Goal: Task Accomplishment & Management: Manage account settings

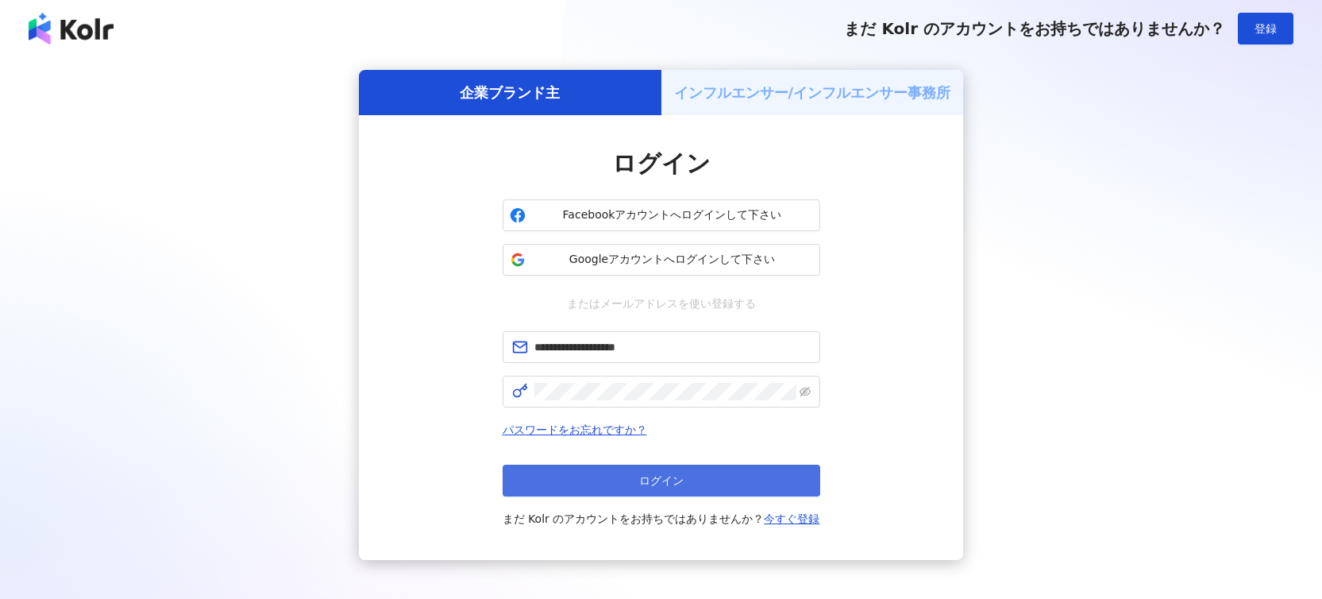
click at [636, 476] on button "ログイン" at bounding box center [662, 481] width 318 height 32
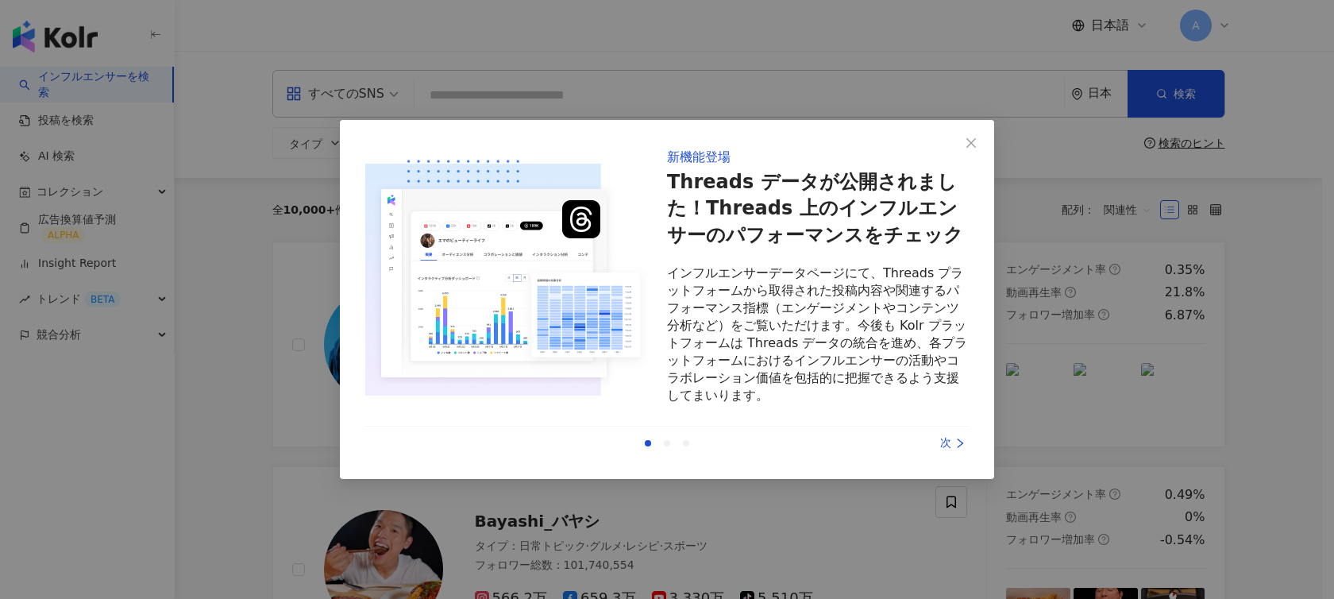
click at [951, 444] on div "次" at bounding box center [909, 442] width 119 height 17
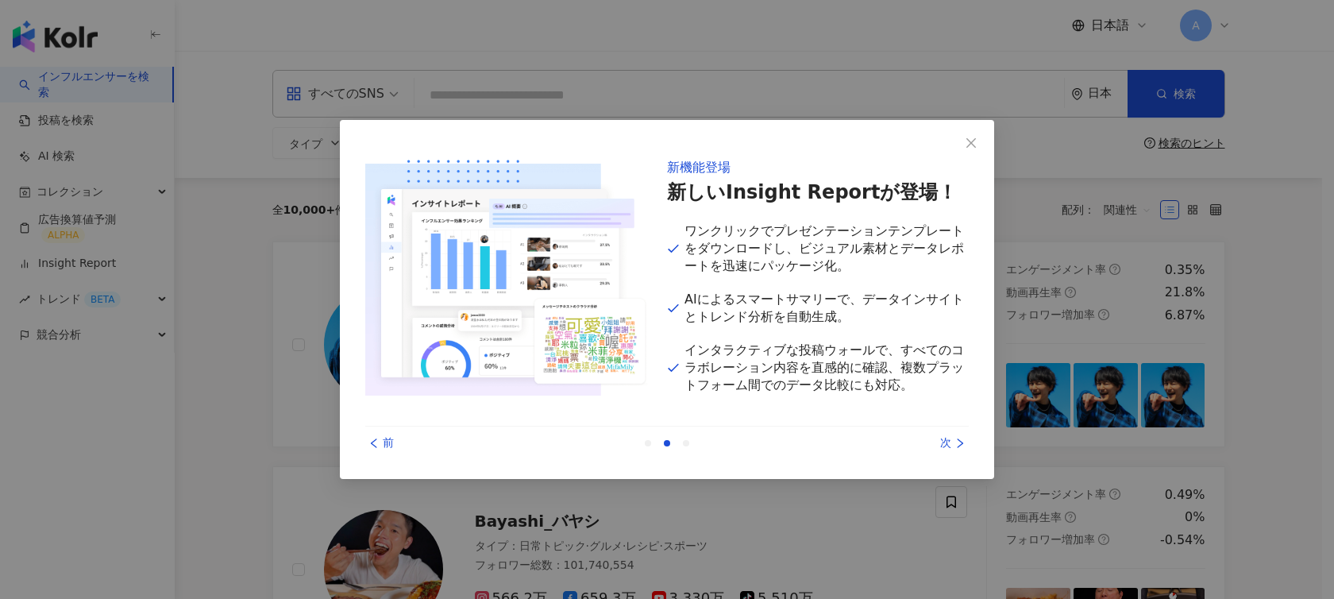
click at [951, 444] on div "次" at bounding box center [909, 442] width 119 height 17
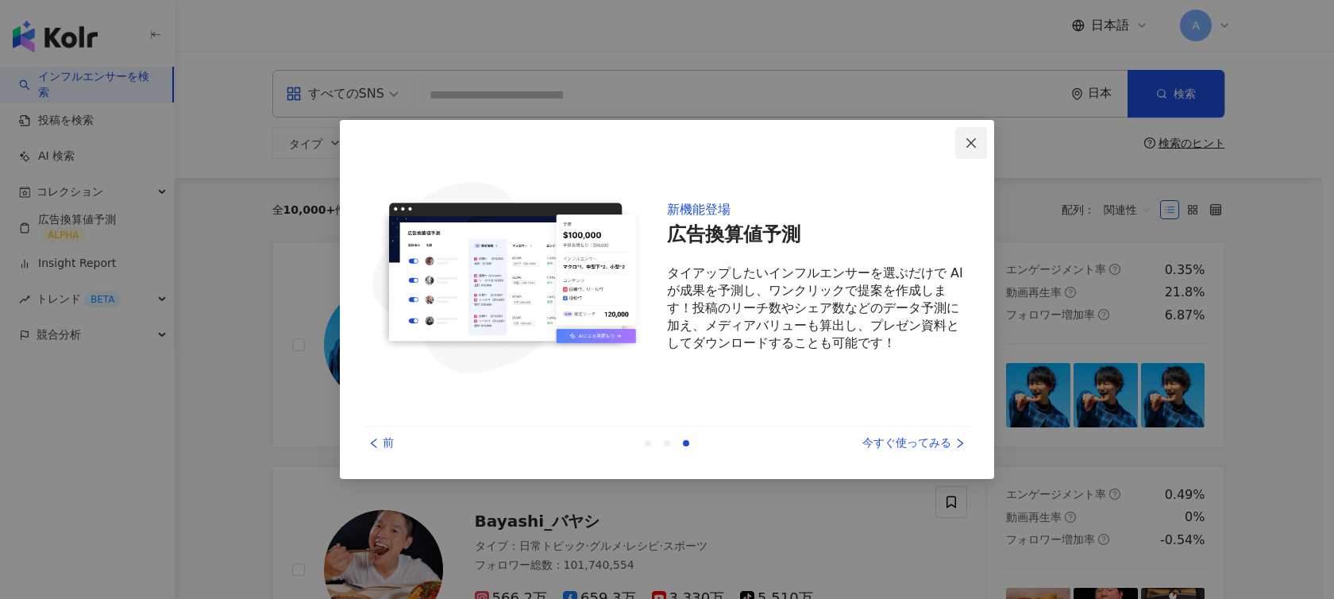
click at [974, 140] on icon "close" at bounding box center [971, 143] width 13 height 13
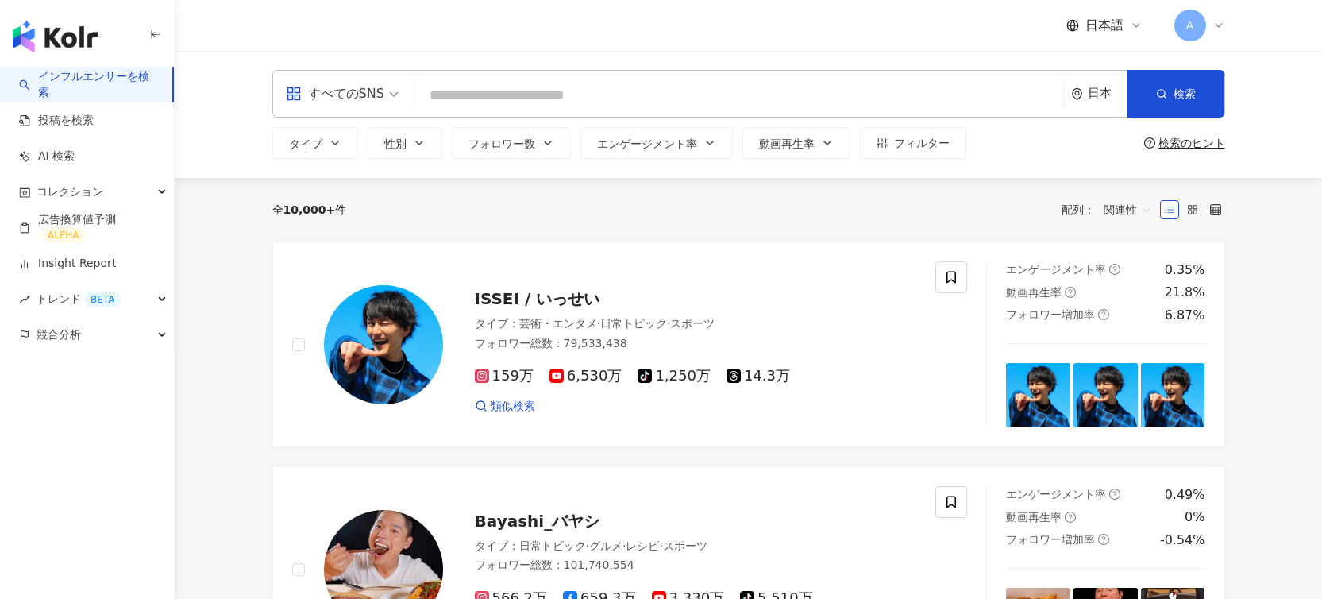
click at [1218, 25] on icon at bounding box center [1218, 25] width 13 height 13
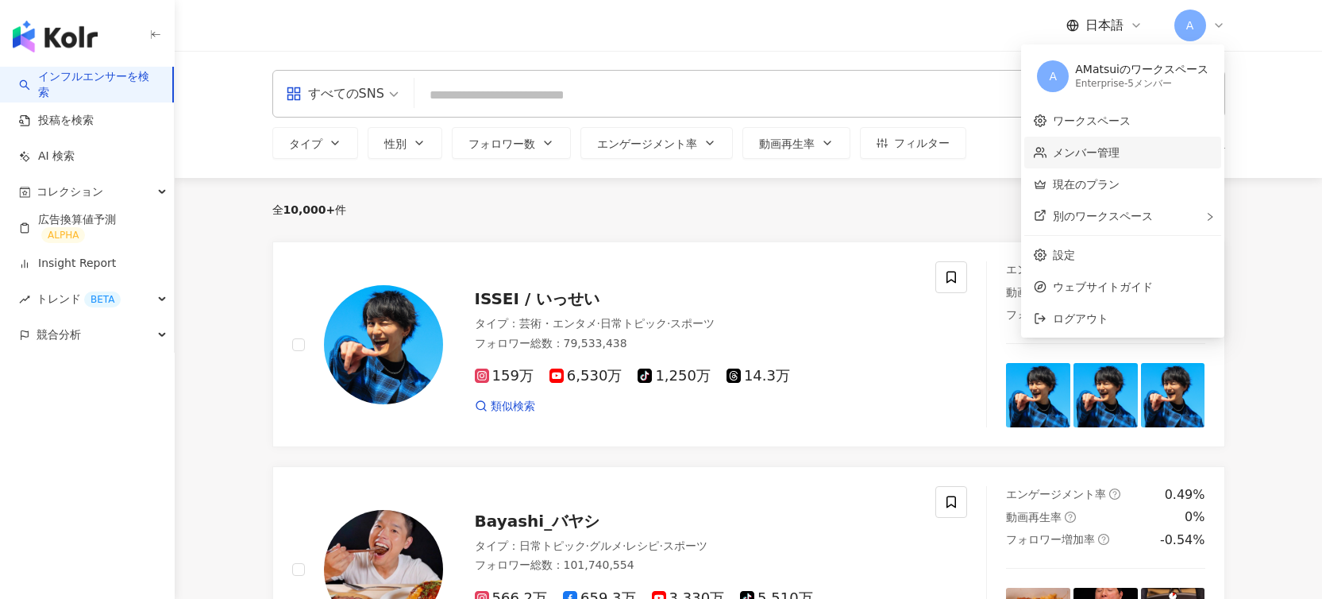
click at [1120, 148] on link "メンバー管理" at bounding box center [1086, 152] width 67 height 13
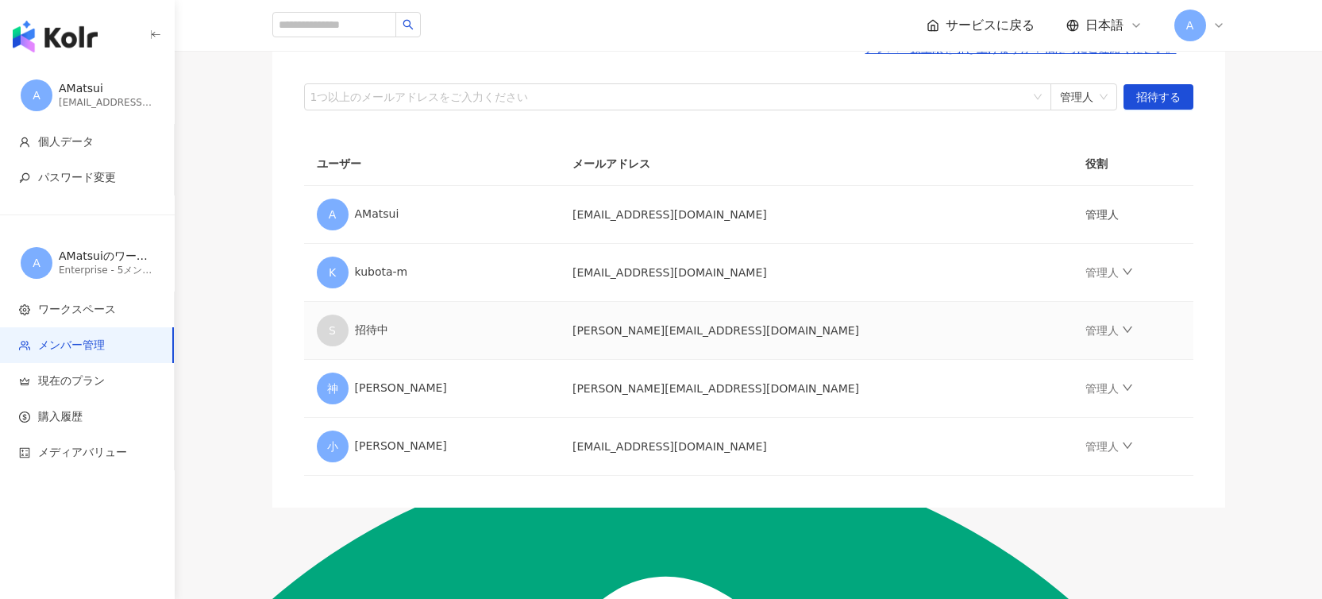
scroll to position [186, 0]
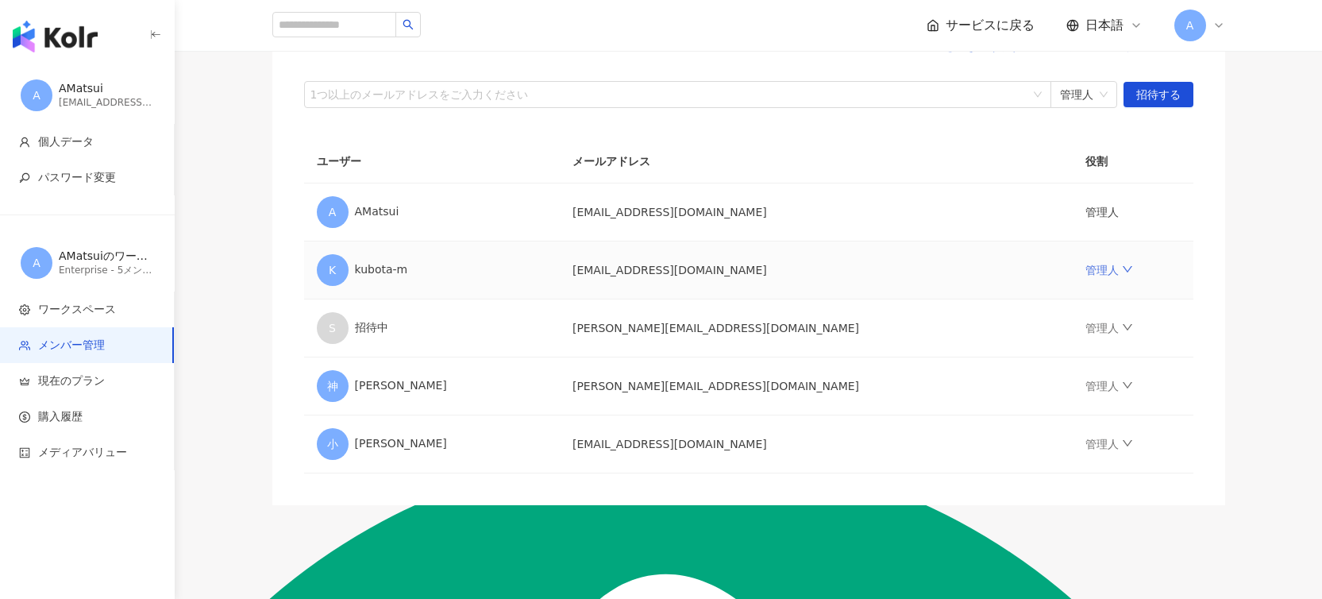
click at [1122, 270] on icon "down" at bounding box center [1127, 269] width 11 height 11
click at [1105, 239] on td "管理人" at bounding box center [1133, 212] width 121 height 58
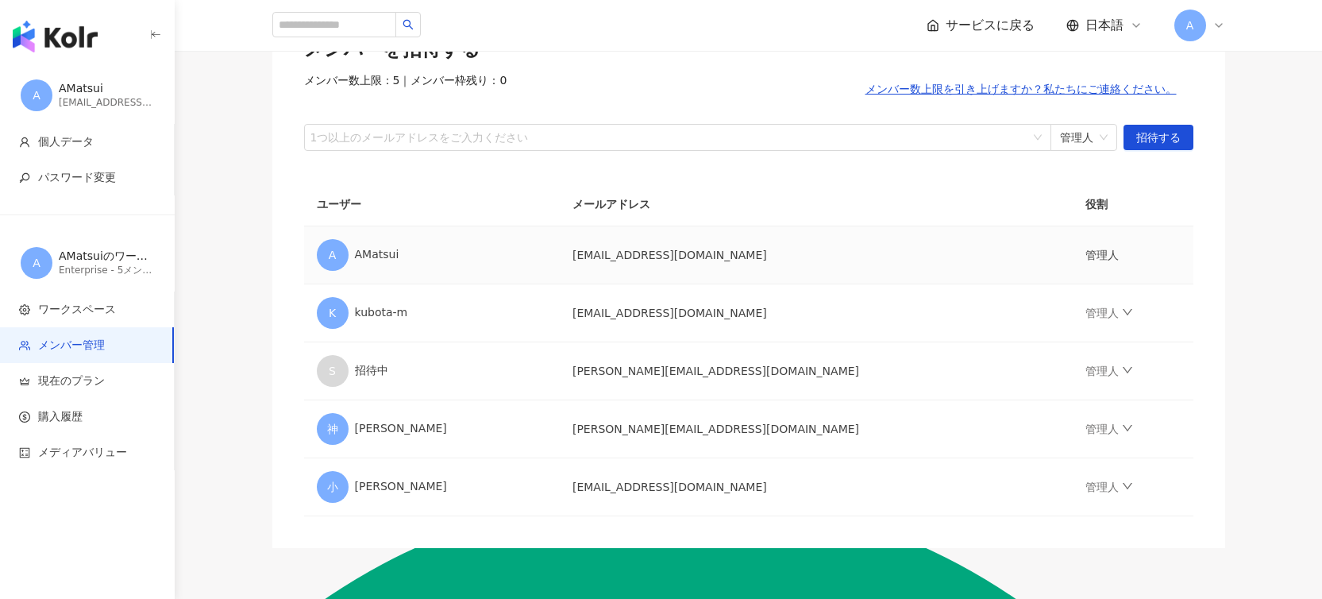
scroll to position [145, 0]
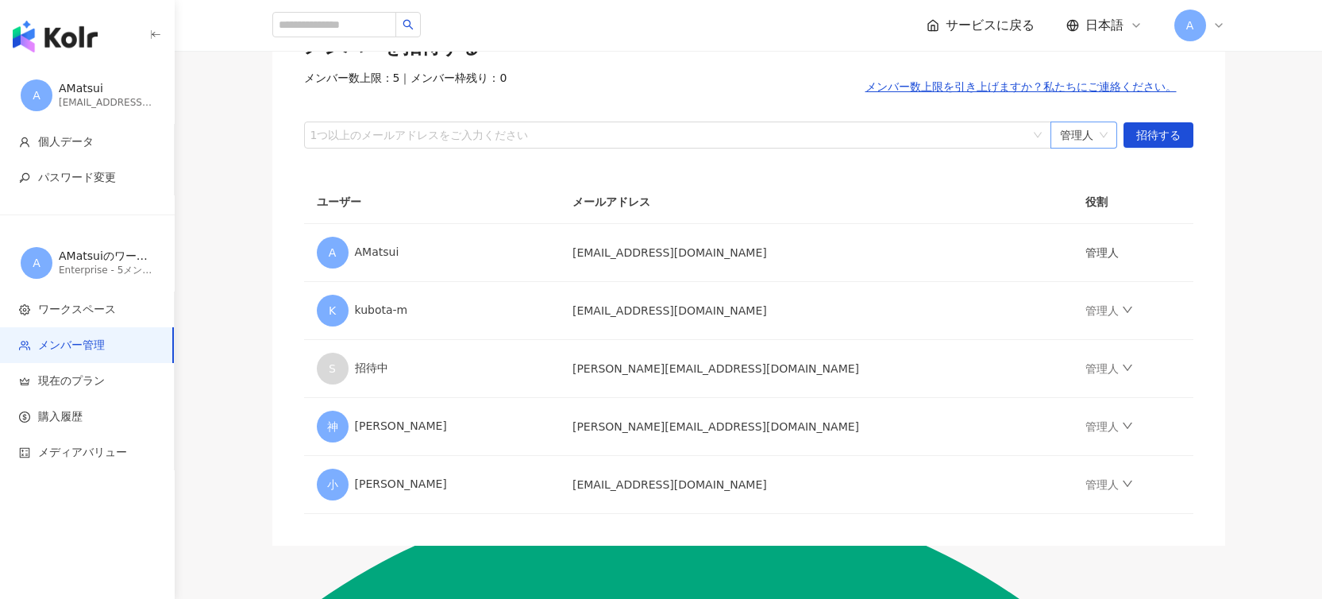
click at [1105, 137] on span "管理人" at bounding box center [1084, 134] width 48 height 25
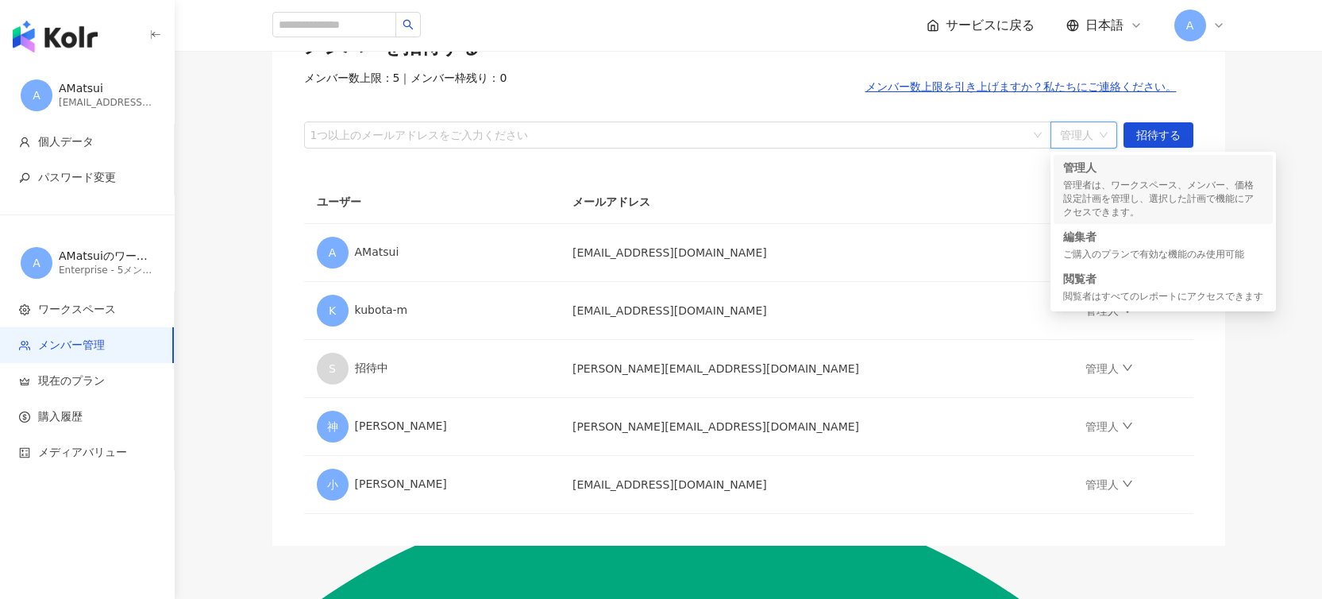
click at [1105, 137] on span "管理人" at bounding box center [1084, 134] width 48 height 25
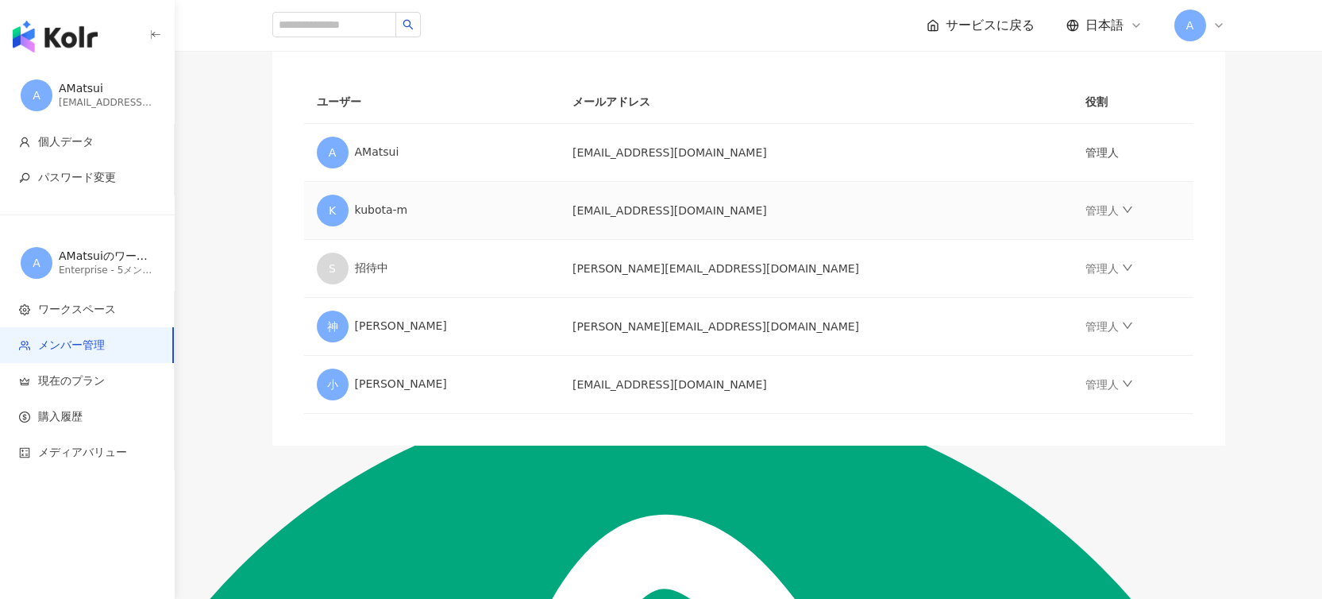
scroll to position [268, 0]
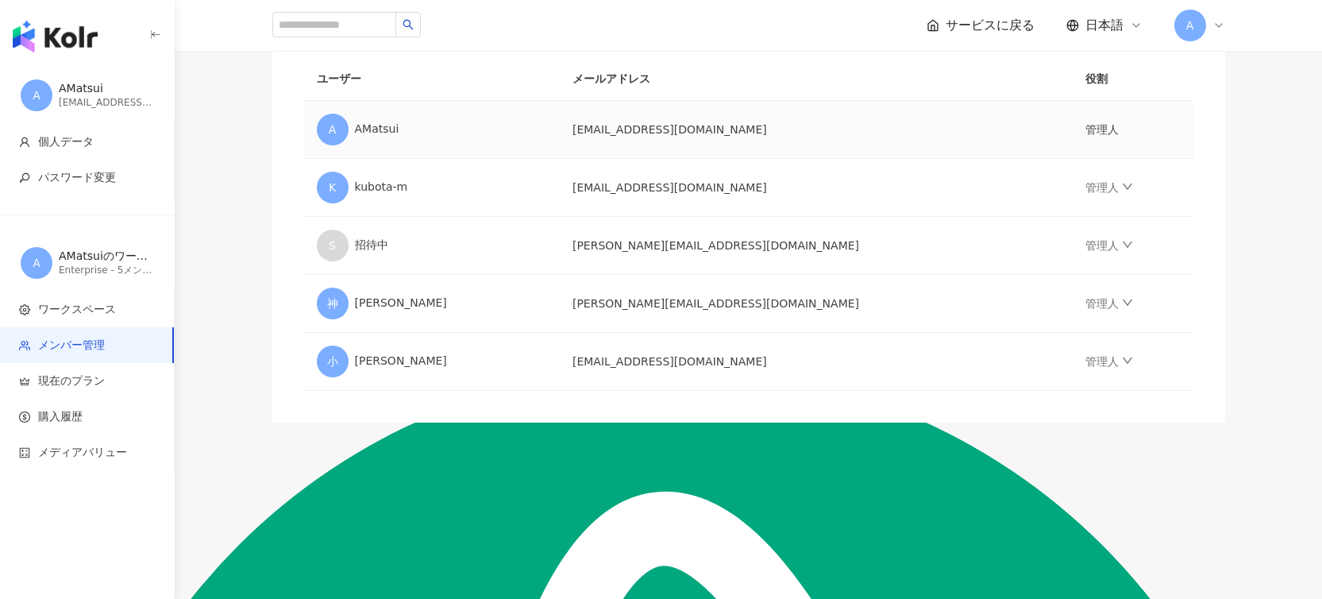
click at [688, 128] on td "[EMAIL_ADDRESS][DOMAIN_NAME]" at bounding box center [816, 130] width 513 height 58
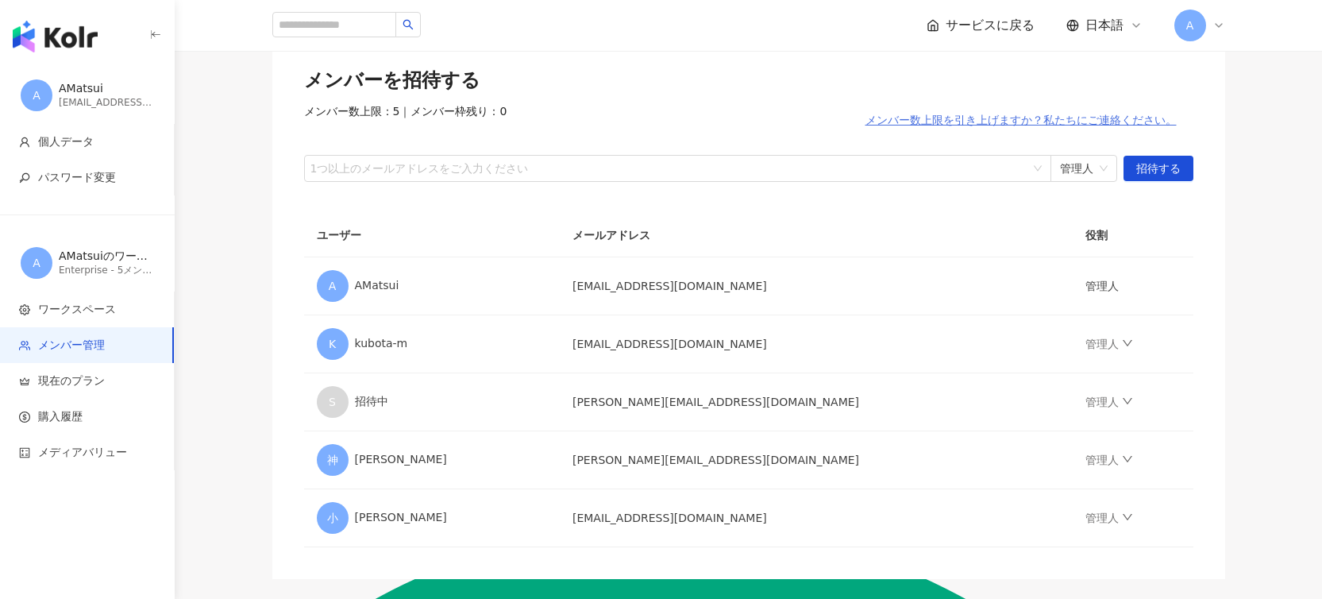
scroll to position [109, 0]
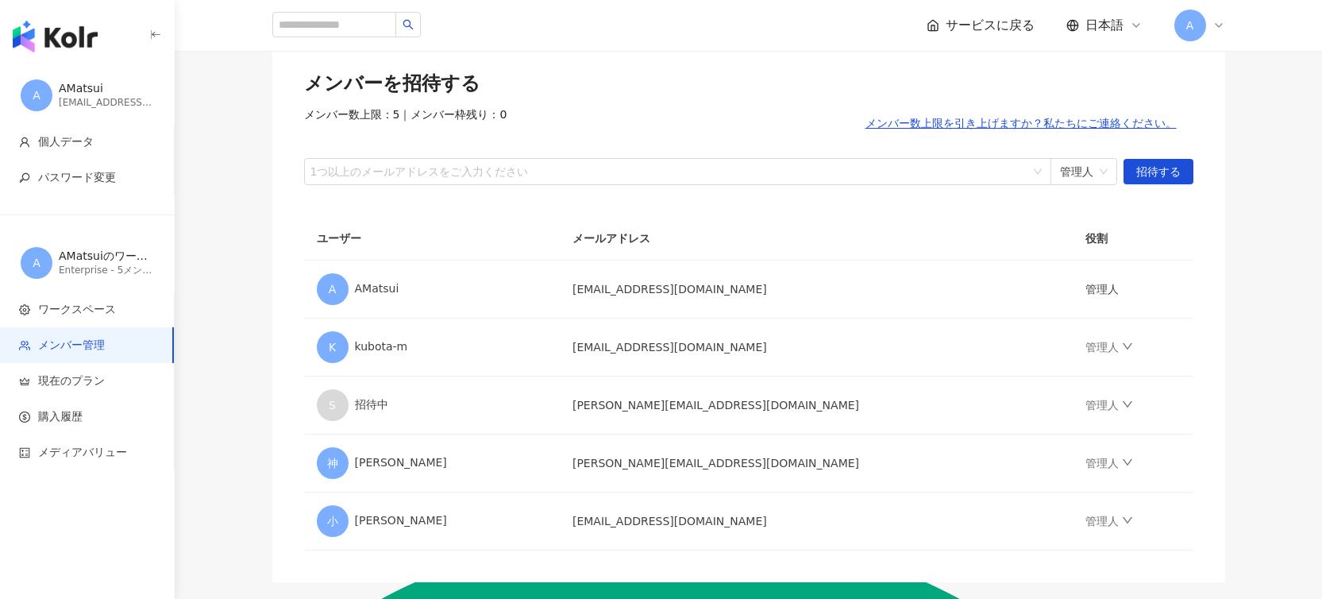
click at [1207, 24] on div "A" at bounding box center [1199, 26] width 51 height 32
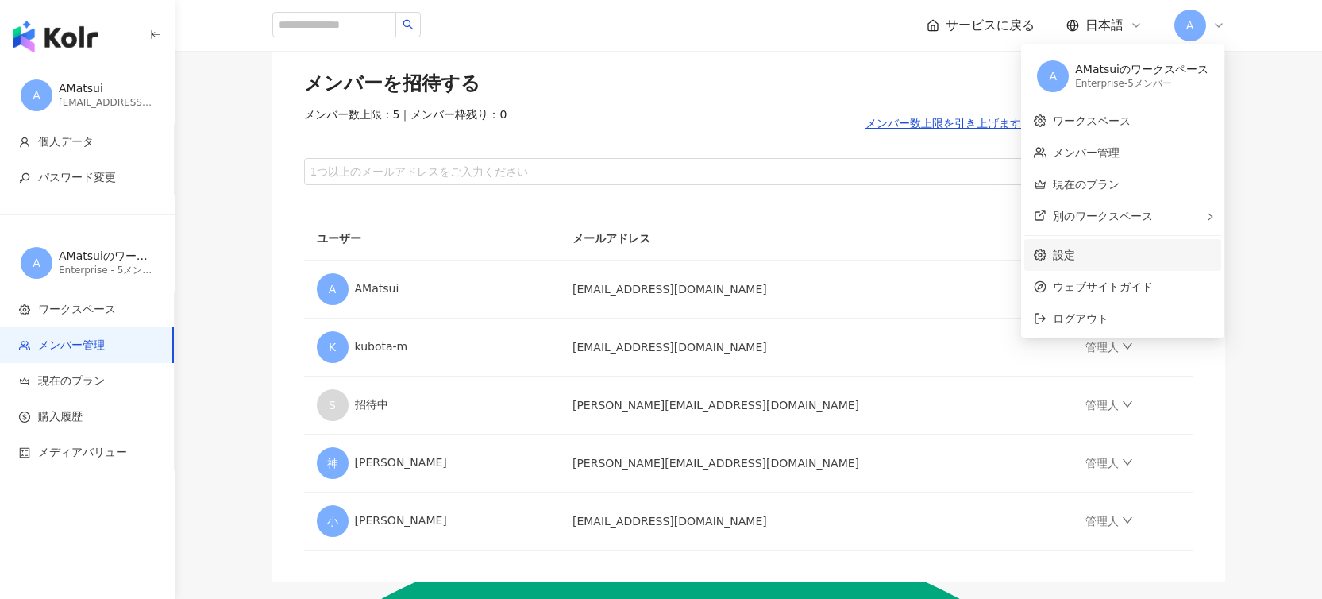
click at [1075, 256] on link "設定" at bounding box center [1064, 255] width 22 height 13
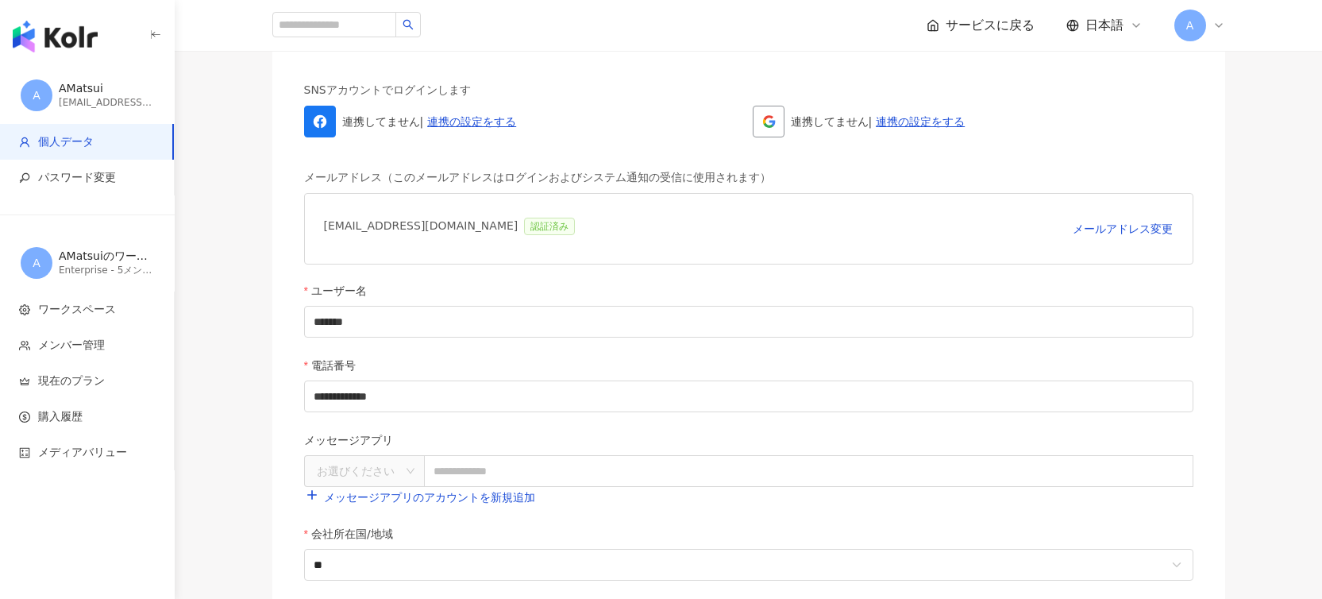
scroll to position [95, 0]
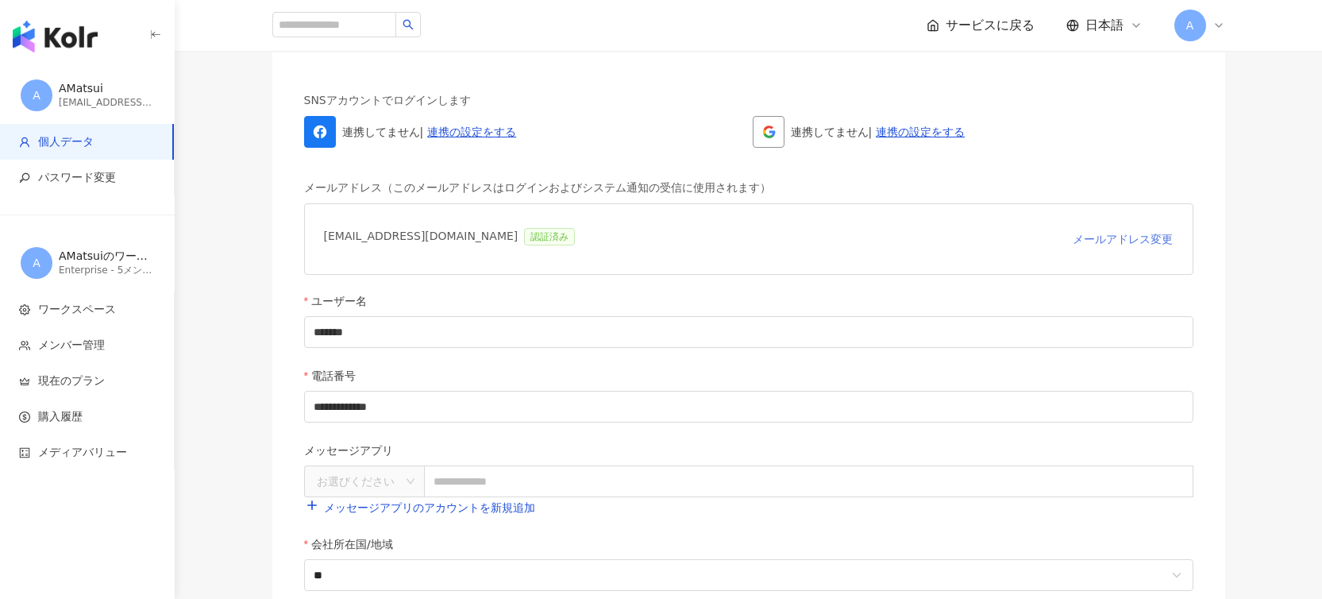
click at [1123, 237] on span "メールアドレス変更" at bounding box center [1123, 239] width 100 height 13
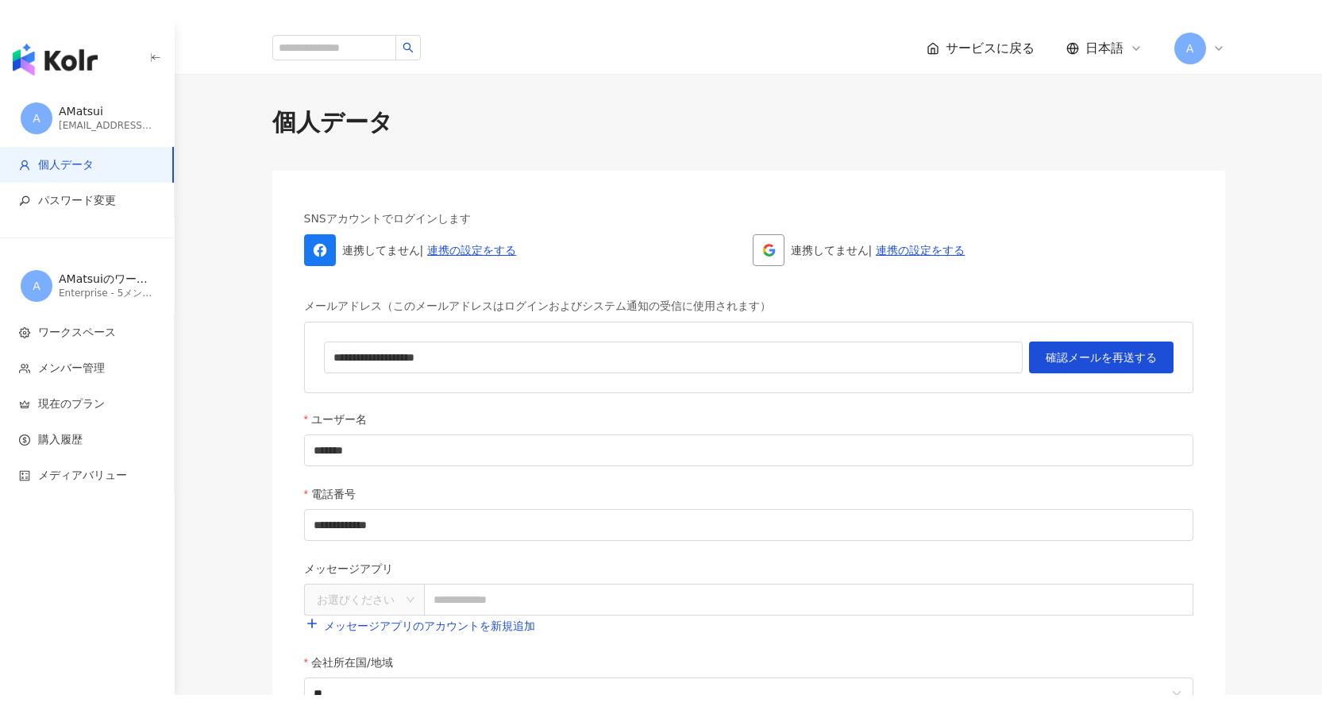
scroll to position [1047, 0]
